Goal: Information Seeking & Learning: Check status

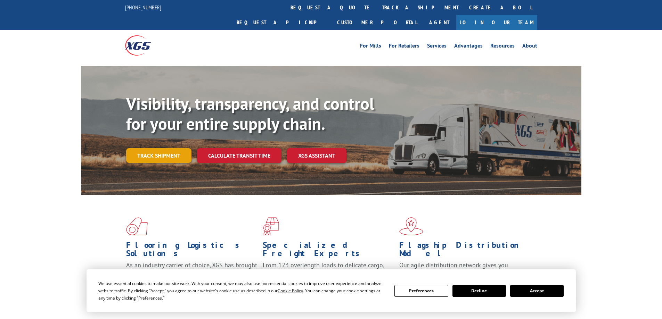
click at [162, 148] on link "Track shipment" at bounding box center [158, 155] width 65 height 15
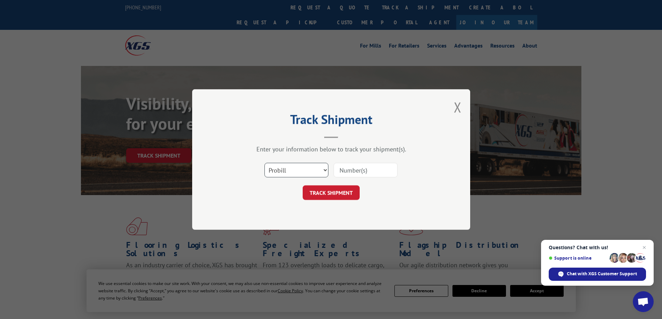
click at [324, 168] on select "Select category... Probill BOL PO" at bounding box center [296, 170] width 64 height 15
select select "po"
click at [264, 163] on select "Select category... Probill BOL PO" at bounding box center [296, 170] width 64 height 15
click at [361, 171] on input at bounding box center [365, 170] width 64 height 15
paste input "296045375"
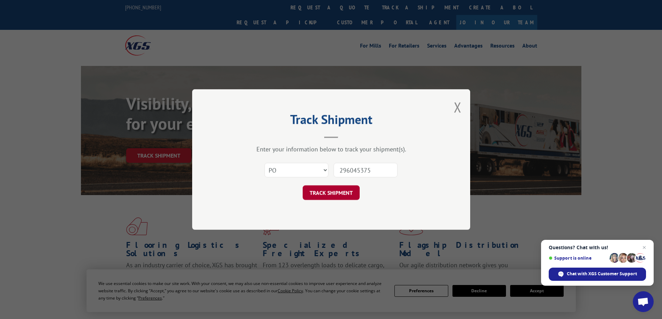
type input "296045375"
click at [316, 196] on button "TRACK SHIPMENT" at bounding box center [331, 192] width 57 height 15
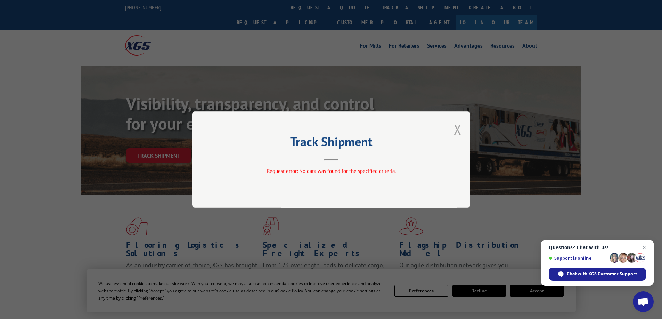
click at [455, 126] on button "Close modal" at bounding box center [458, 129] width 8 height 18
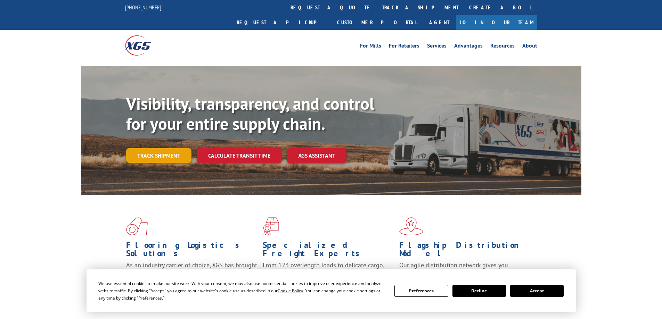
click at [169, 148] on link "Track shipment" at bounding box center [158, 155] width 65 height 15
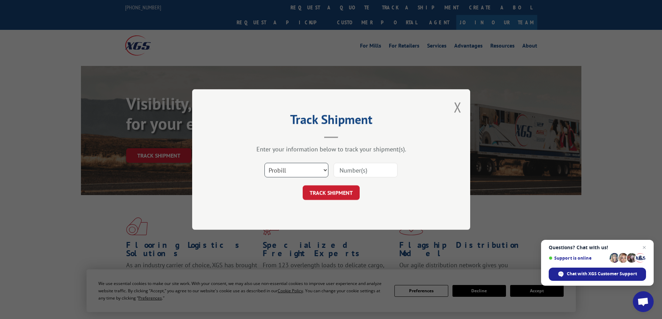
click at [322, 170] on select "Select category... Probill BOL PO" at bounding box center [296, 170] width 64 height 15
select select "po"
click at [264, 163] on select "Select category... Probill BOL PO" at bounding box center [296, 170] width 64 height 15
paste input "295649517"
type input "295649517"
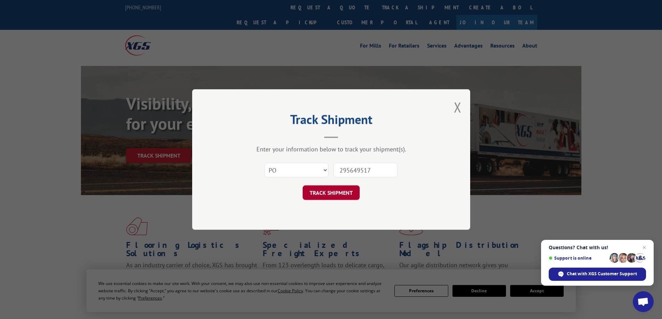
click at [317, 193] on button "TRACK SHIPMENT" at bounding box center [331, 192] width 57 height 15
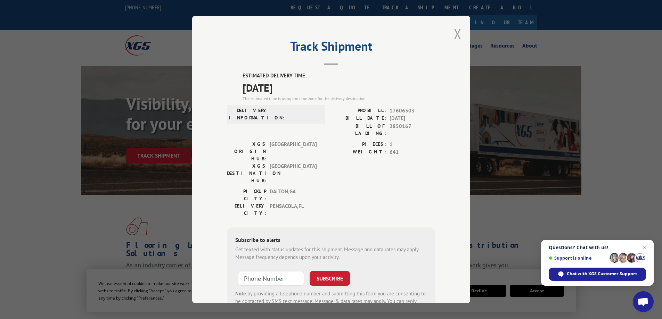
click at [455, 33] on button "Close modal" at bounding box center [458, 34] width 8 height 18
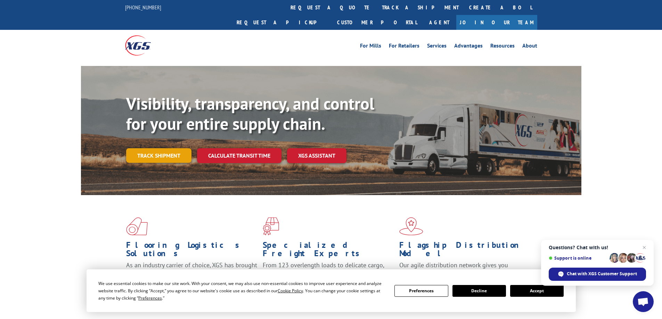
click at [158, 148] on link "Track shipment" at bounding box center [158, 155] width 65 height 15
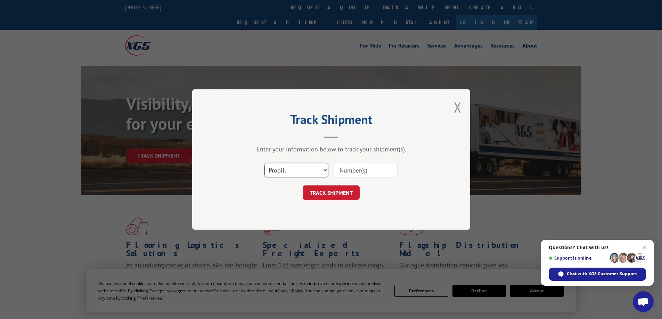
click at [324, 171] on select "Select category... Probill BOL PO" at bounding box center [296, 170] width 64 height 15
select select "po"
click at [264, 163] on select "Select category... Probill BOL PO" at bounding box center [296, 170] width 64 height 15
paste input "296045375"
type input "296045375"
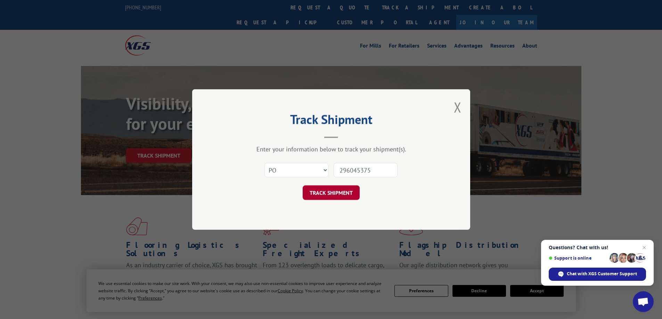
click at [323, 194] on button "TRACK SHIPMENT" at bounding box center [331, 192] width 57 height 15
